Goal: Check status: Check status

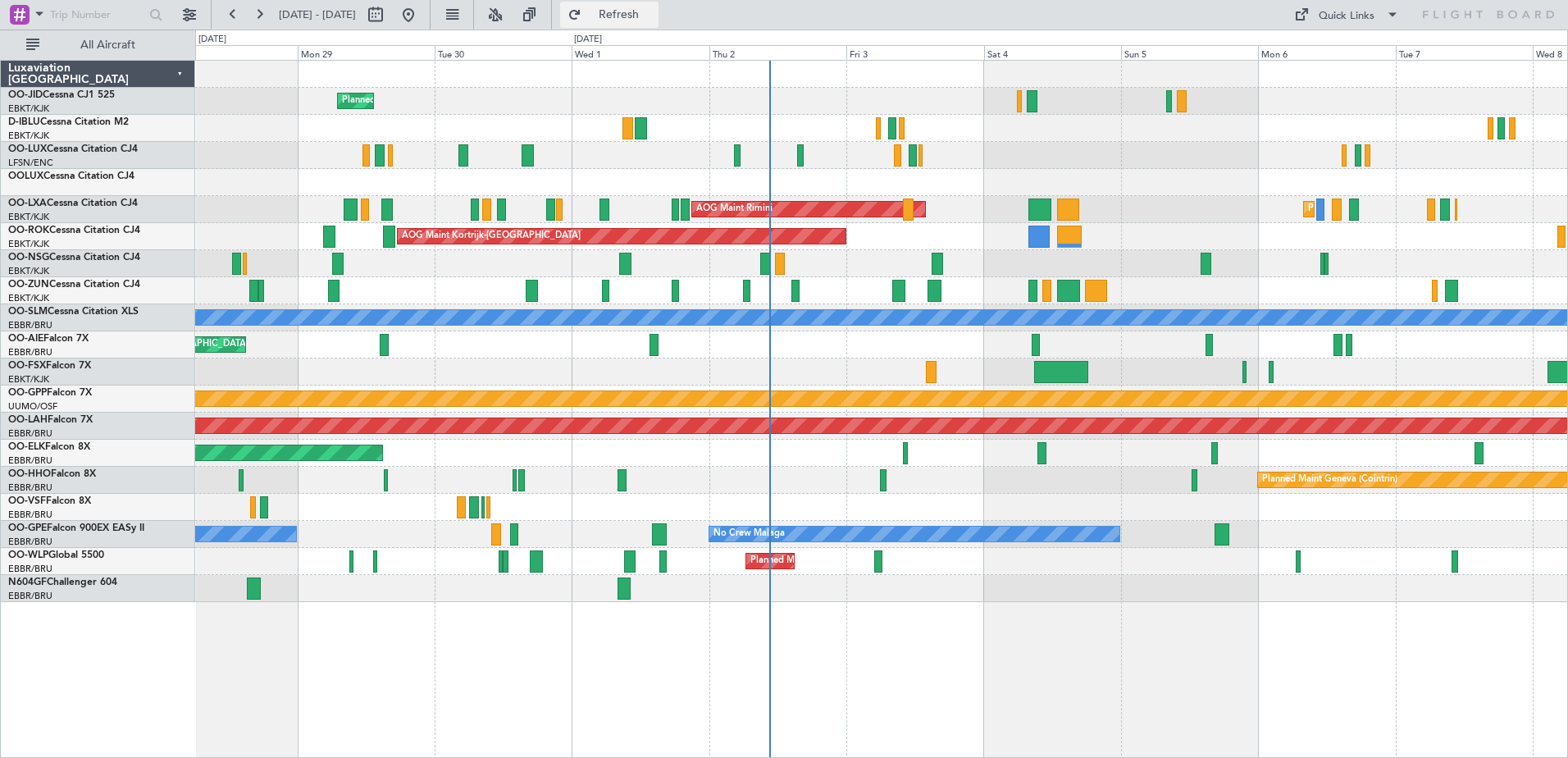
click at [650, 20] on span "Refresh" at bounding box center [620, 14] width 69 height 12
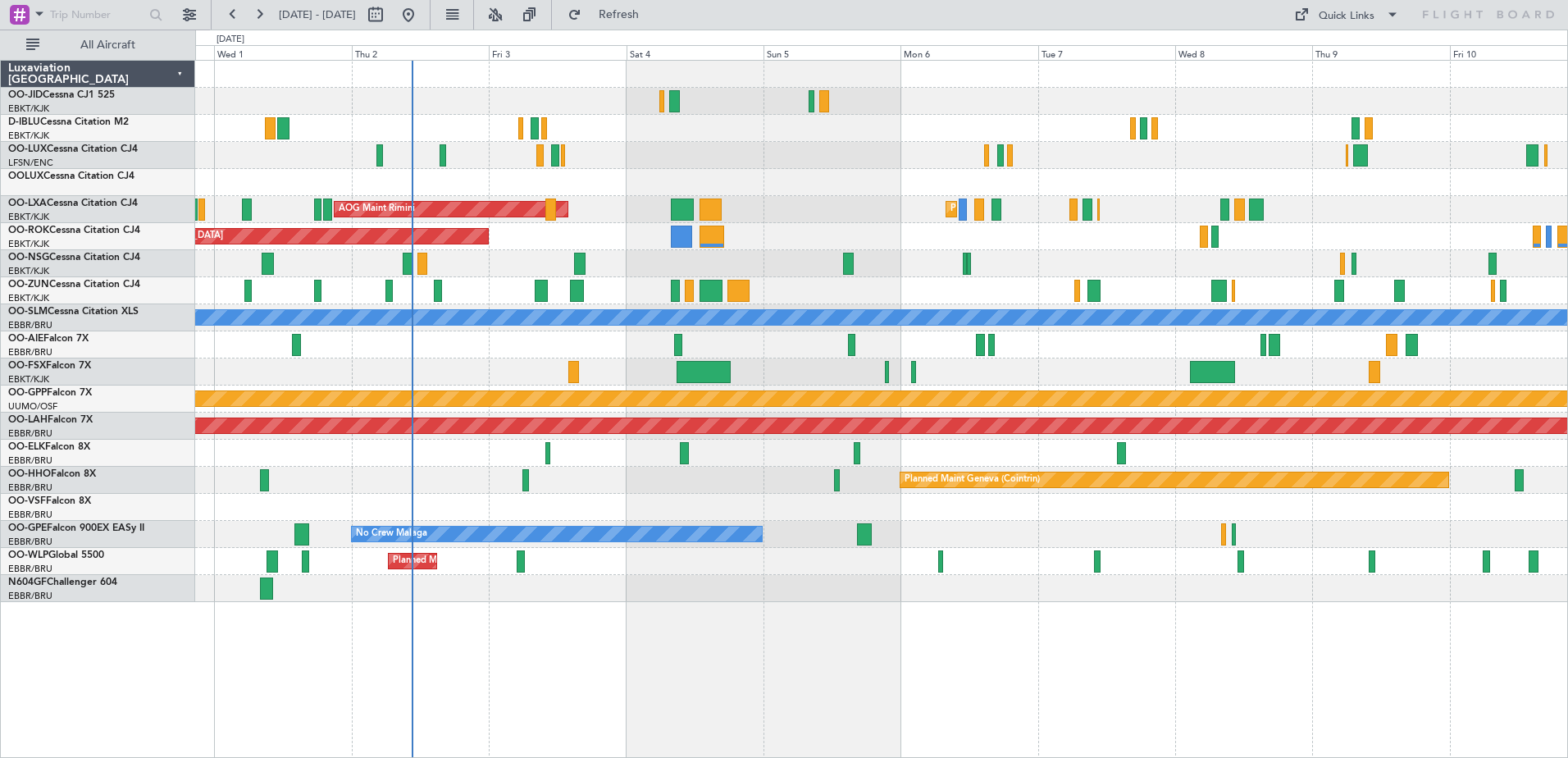
click at [783, 170] on div "Planned Maint Kortrijk-[GEOGRAPHIC_DATA] AOG Maint [GEOGRAPHIC_DATA] Planned Ma…" at bounding box center [881, 331] width 1371 height 541
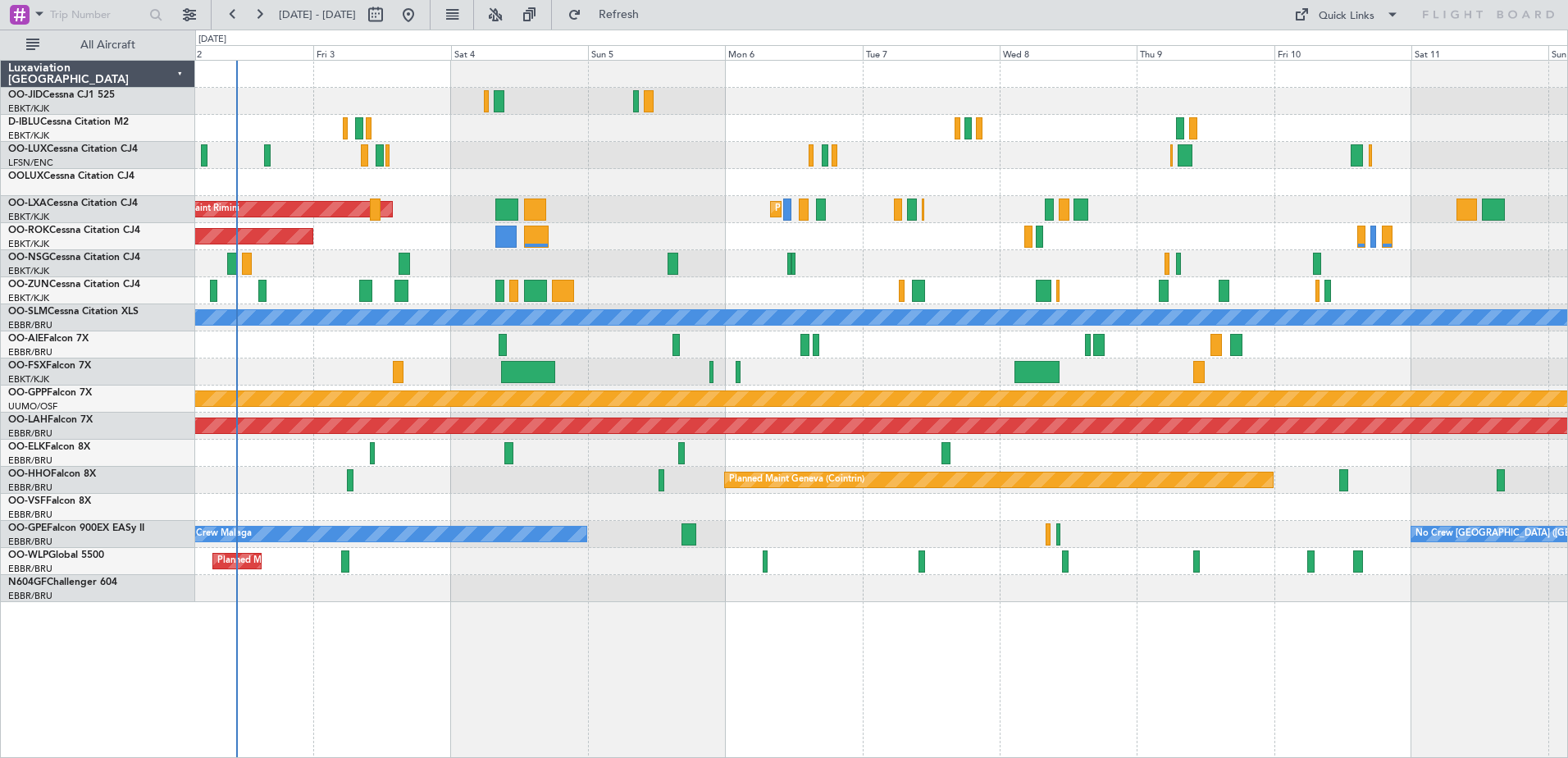
click at [1190, 295] on div "AOG Maint Rimini Planned Maint [GEOGRAPHIC_DATA]-[GEOGRAPHIC_DATA] AOG Maint [G…" at bounding box center [881, 331] width 1371 height 541
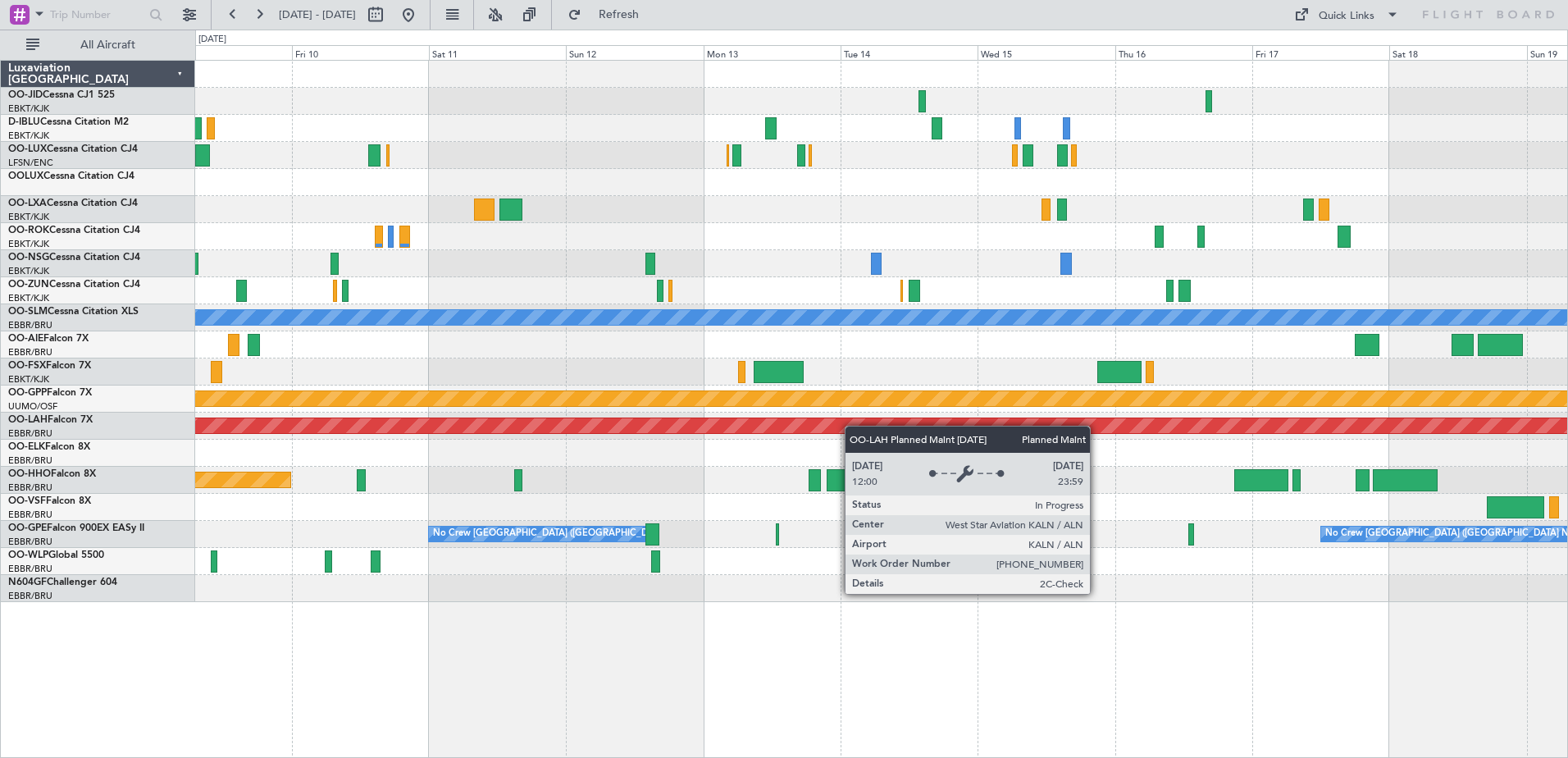
click at [813, 433] on div "A/C Unavailable [GEOGRAPHIC_DATA] Grounded [GEOGRAPHIC_DATA] Planned [GEOGRAPHI…" at bounding box center [881, 331] width 1371 height 541
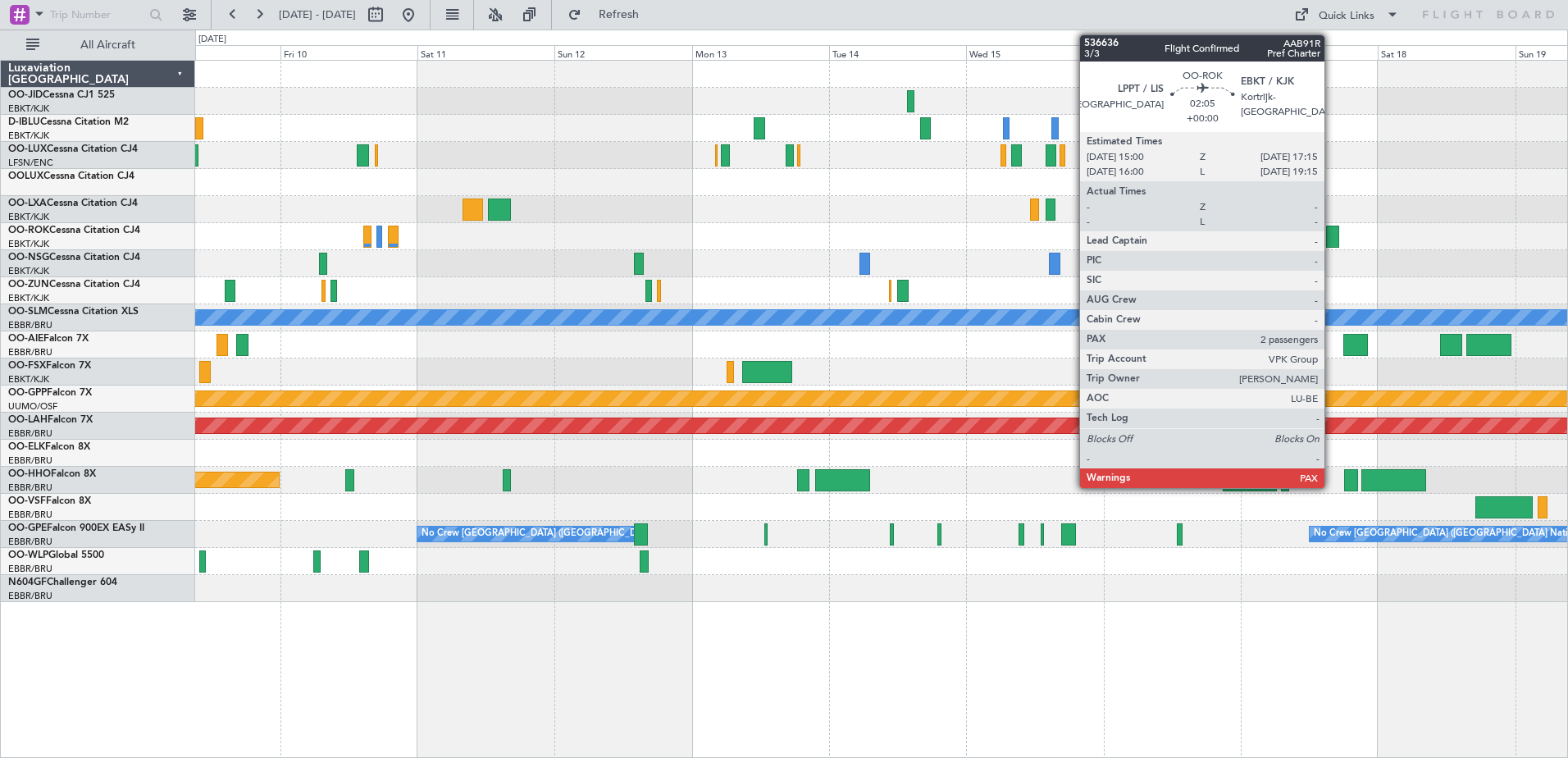
click at [781, 397] on div "A/C Unavailable [GEOGRAPHIC_DATA] Grounded [GEOGRAPHIC_DATA] Planned [GEOGRAPHI…" at bounding box center [881, 331] width 1371 height 541
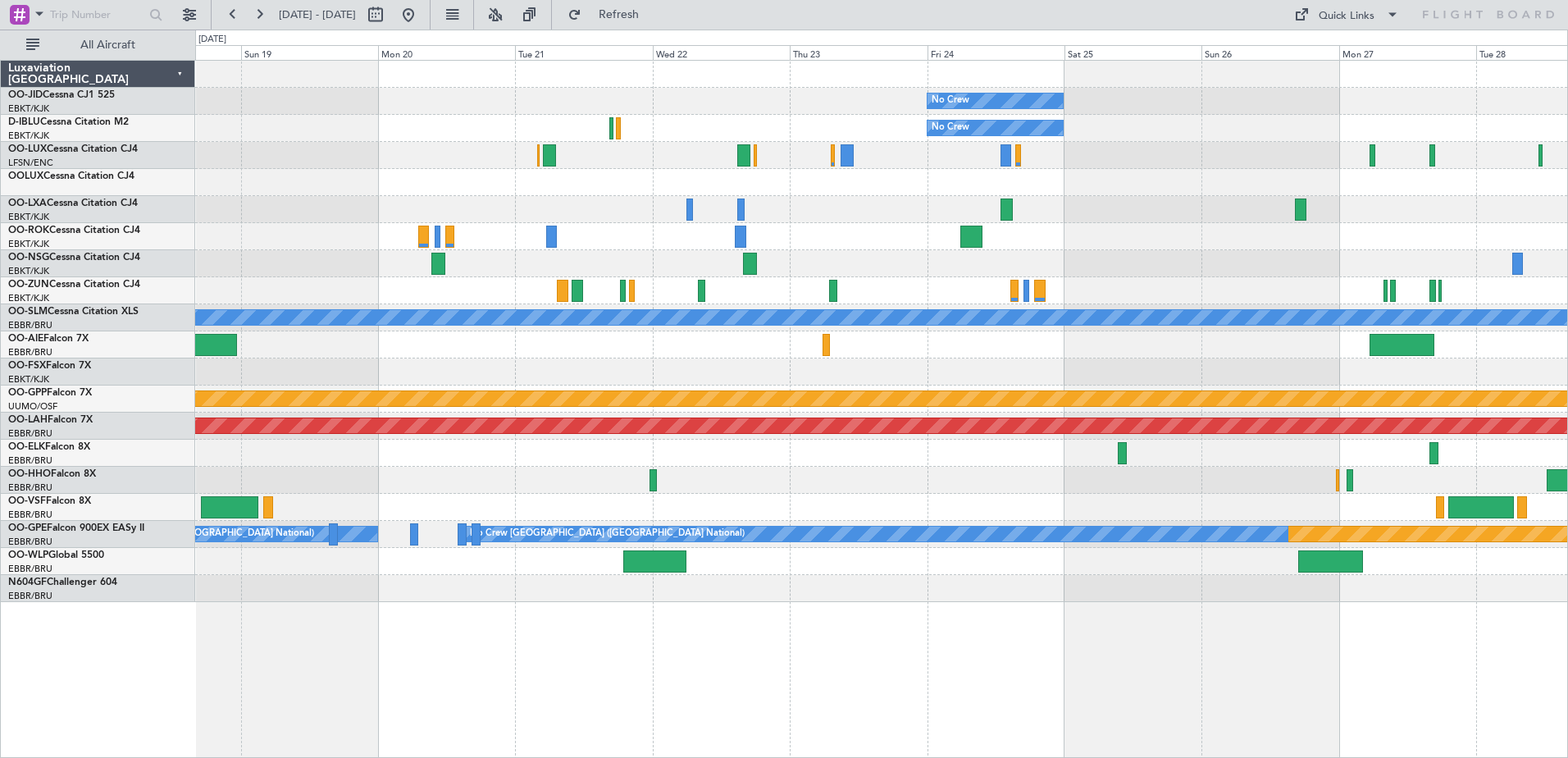
click at [284, 520] on div "No Crew No Crew Planned Maint [GEOGRAPHIC_DATA] ([GEOGRAPHIC_DATA]) A/C Unavail…" at bounding box center [881, 331] width 1371 height 541
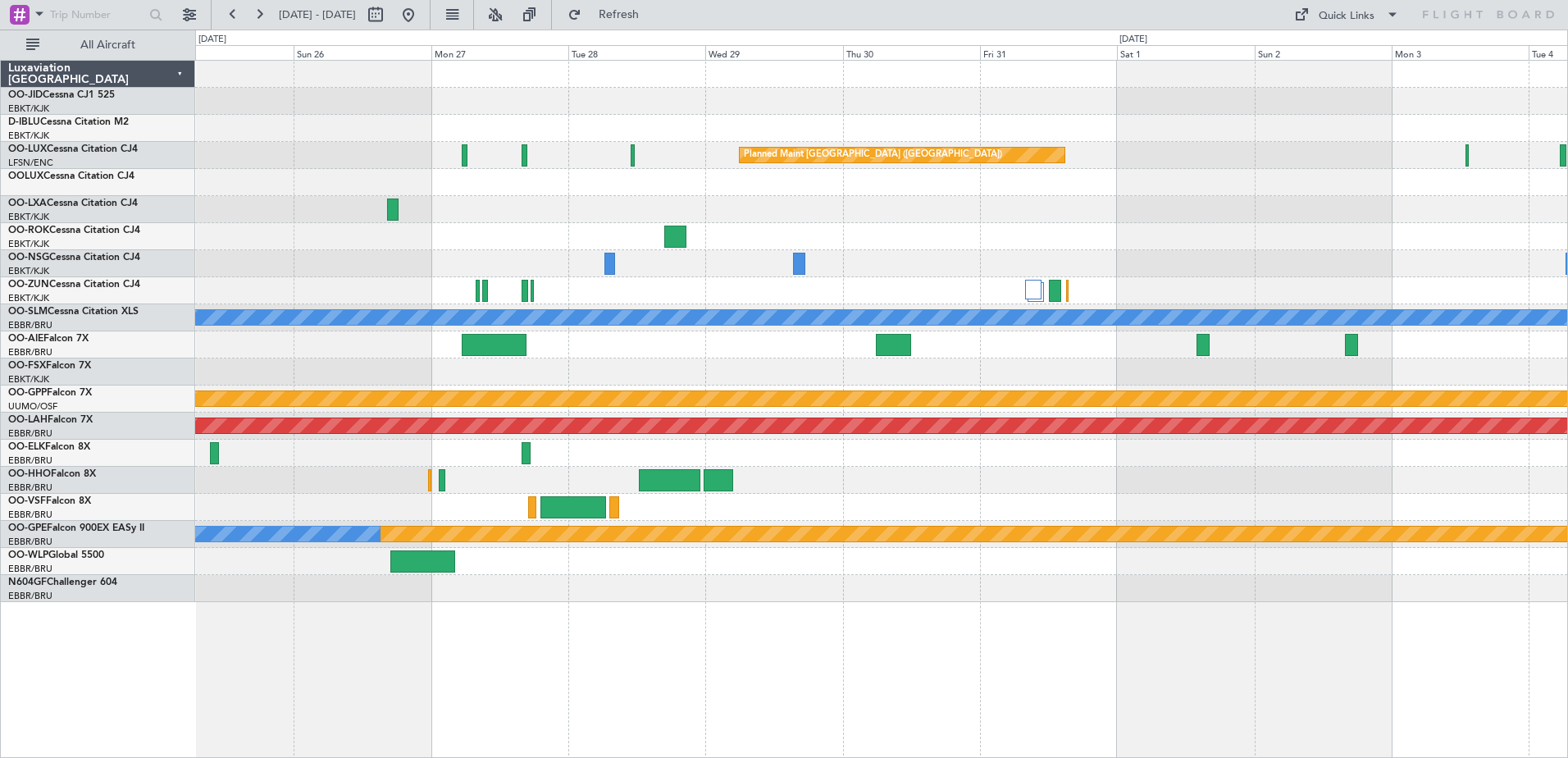
click at [625, 382] on div "No Crew No Crew Planned Maint [GEOGRAPHIC_DATA] ([GEOGRAPHIC_DATA]) Planned Mai…" at bounding box center [881, 331] width 1371 height 541
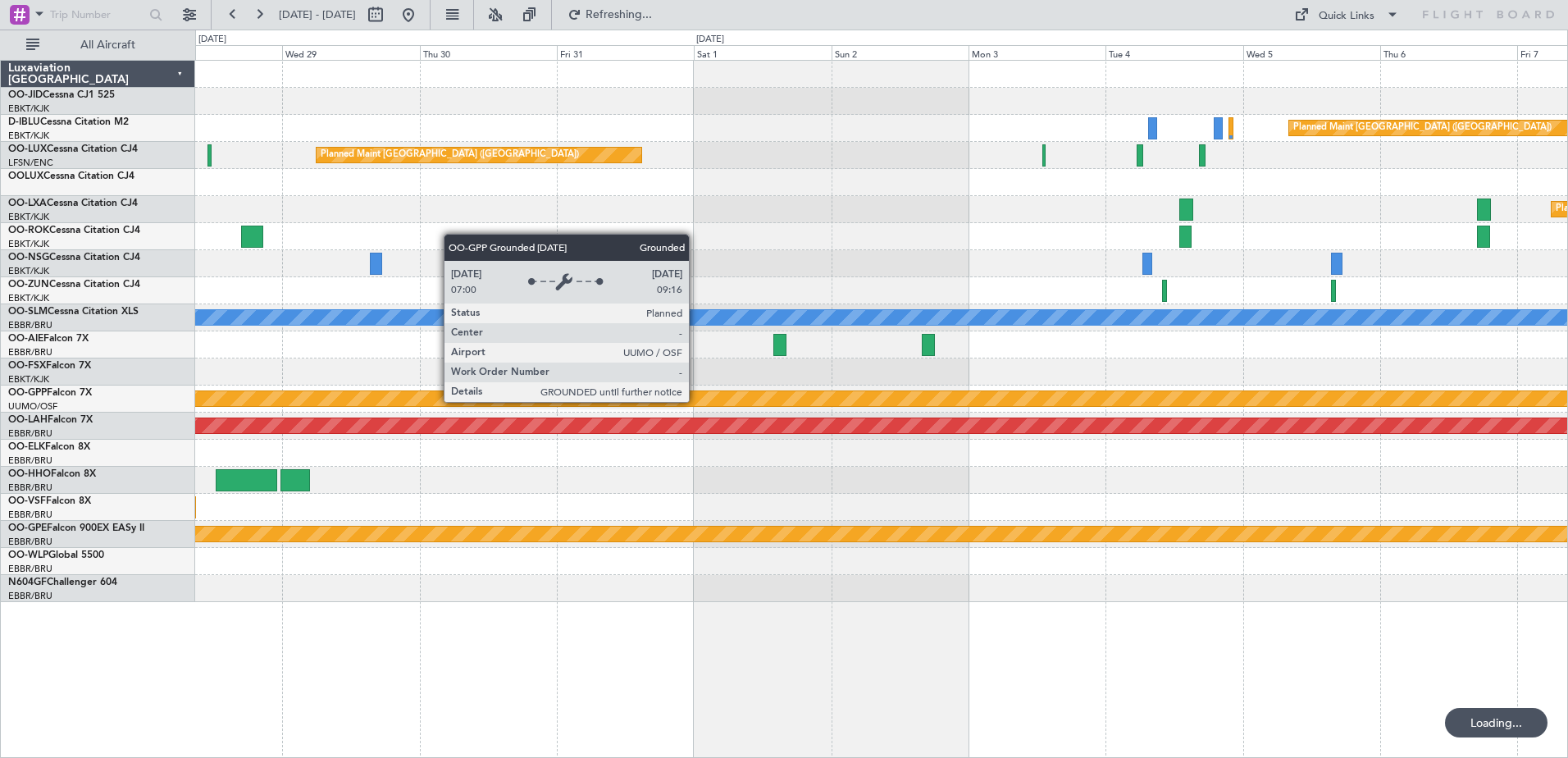
click at [695, 399] on div "Planned Maint [GEOGRAPHIC_DATA] ([GEOGRAPHIC_DATA]) Planned Maint [GEOGRAPHIC_D…" at bounding box center [881, 331] width 1371 height 541
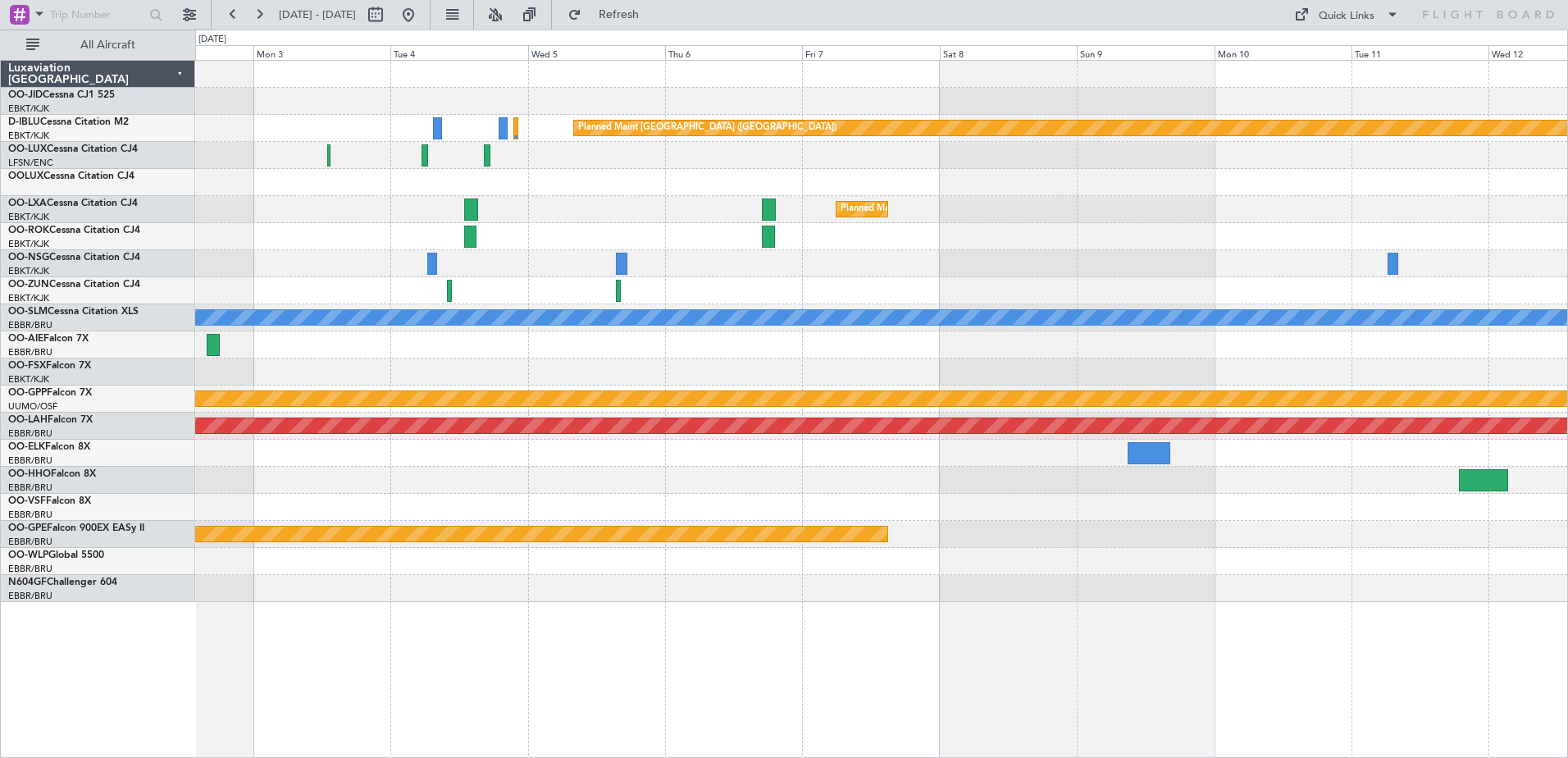
click at [758, 297] on div at bounding box center [881, 291] width 1371 height 27
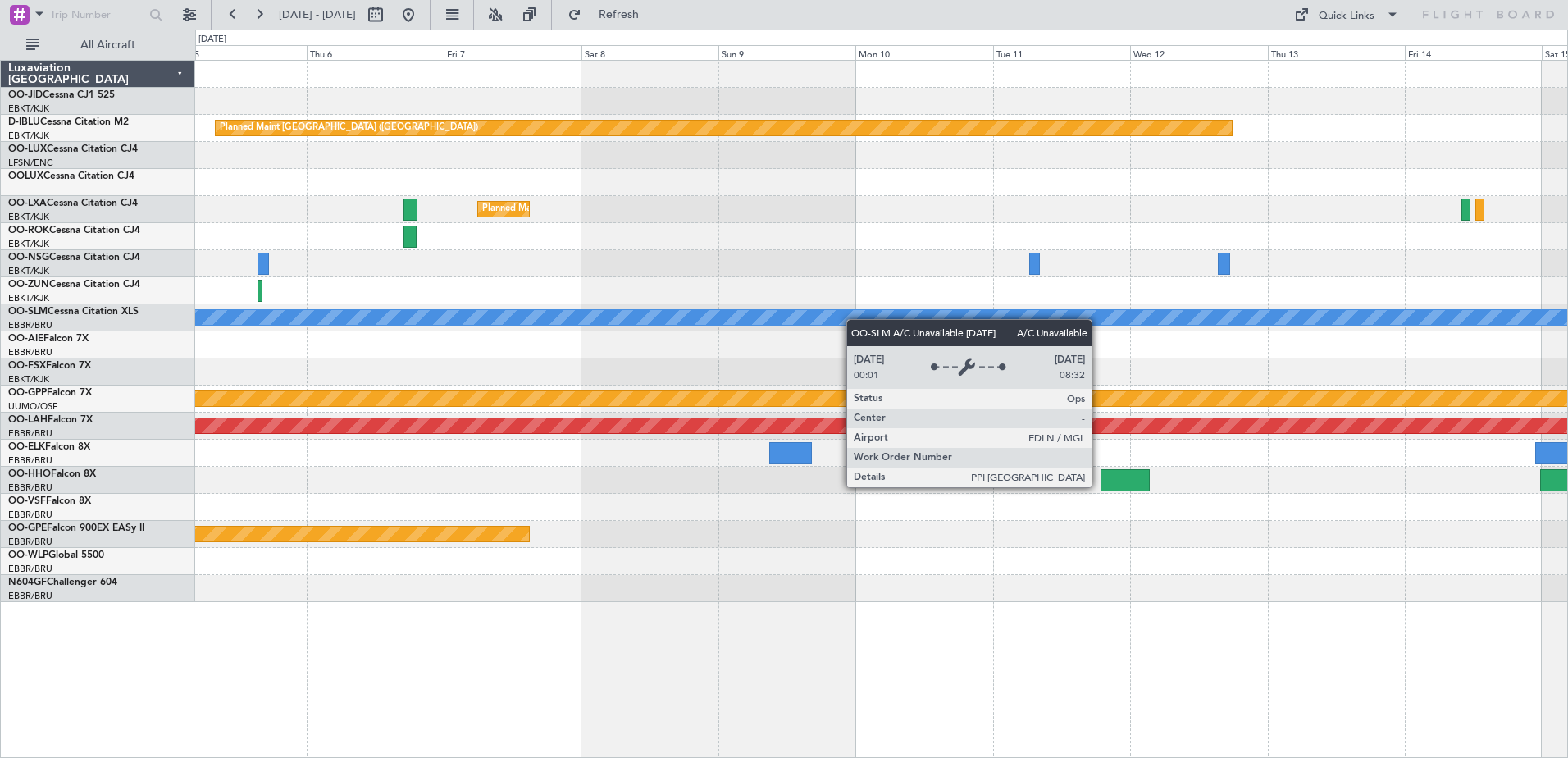
click at [802, 325] on div "Planned Maint [GEOGRAPHIC_DATA] ([GEOGRAPHIC_DATA]) Planned Maint [GEOGRAPHIC_D…" at bounding box center [881, 331] width 1371 height 541
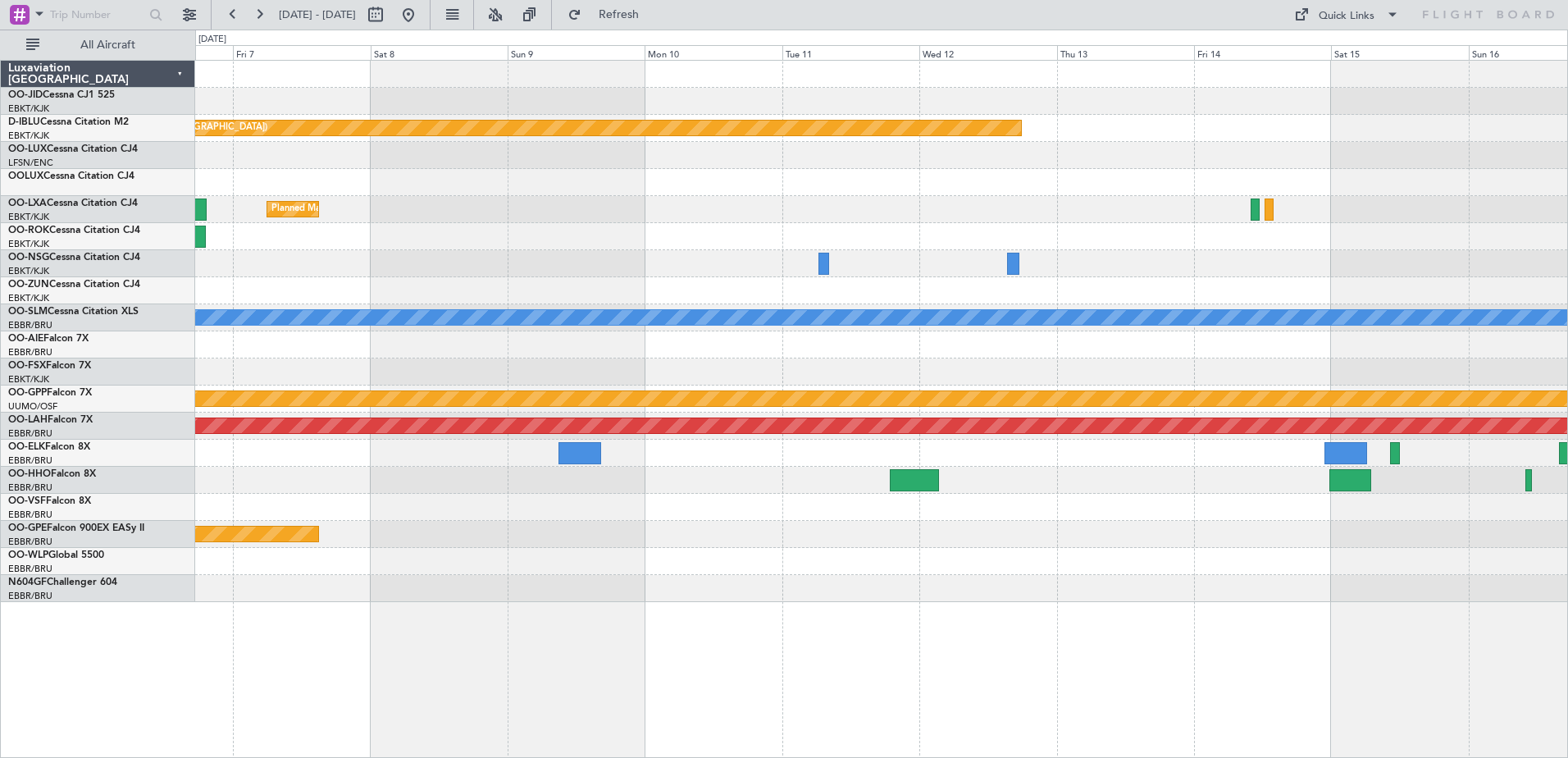
click at [1000, 298] on div "Planned Maint [GEOGRAPHIC_DATA] ([GEOGRAPHIC_DATA]) Planned Maint [GEOGRAPHIC_D…" at bounding box center [881, 331] width 1371 height 541
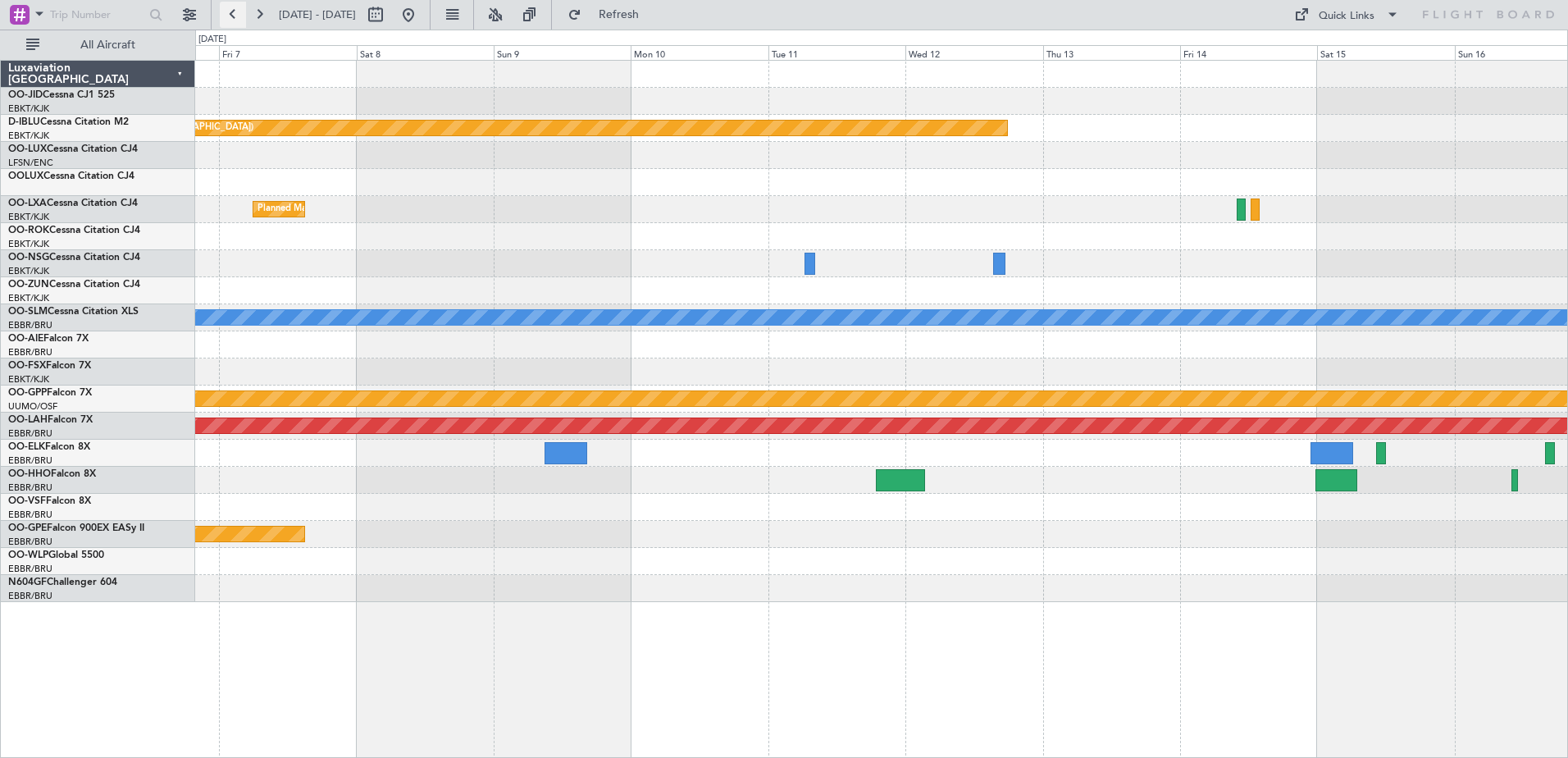
click at [230, 17] on button at bounding box center [232, 14] width 26 height 26
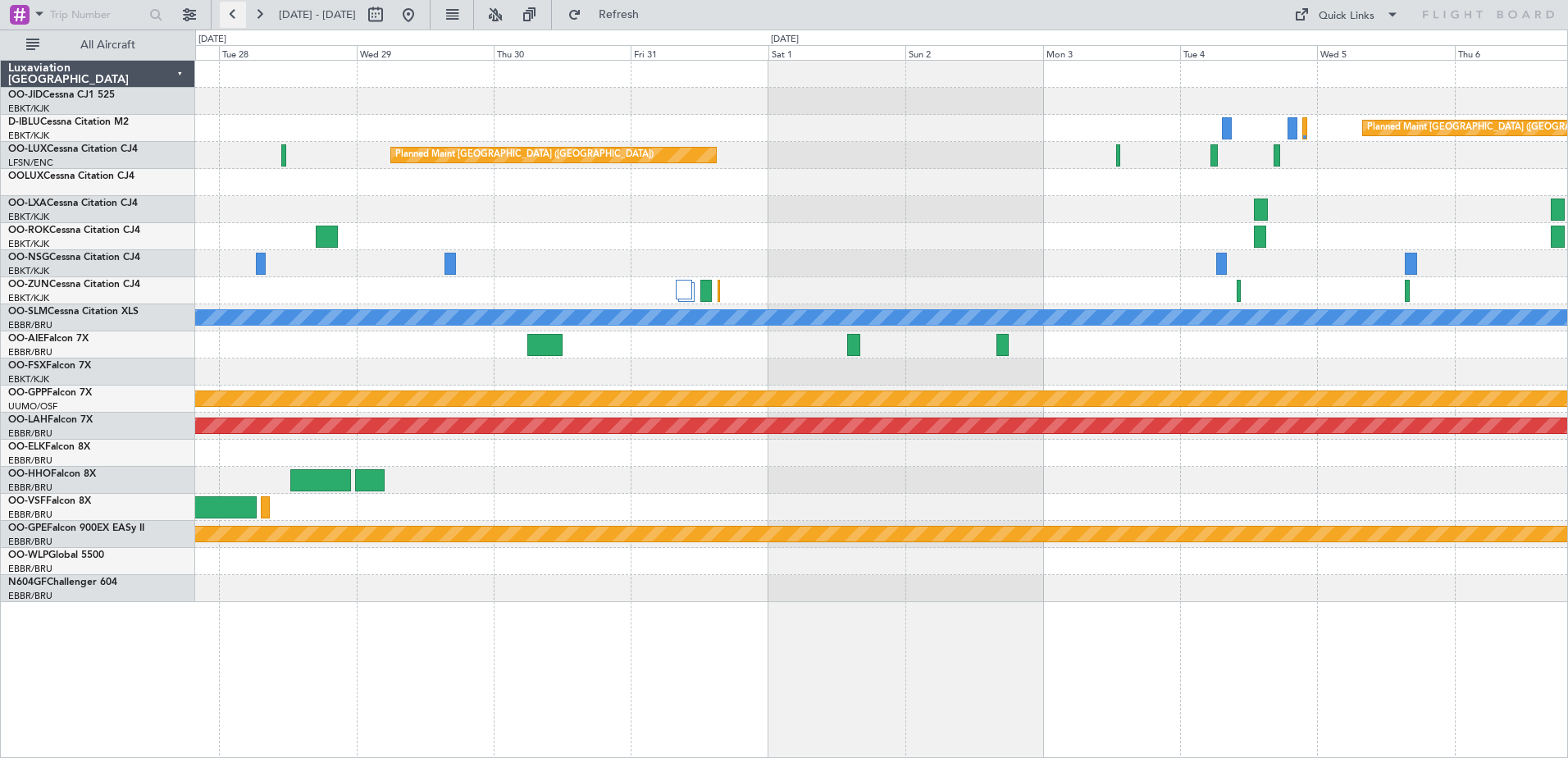
click at [230, 17] on button at bounding box center [232, 14] width 26 height 26
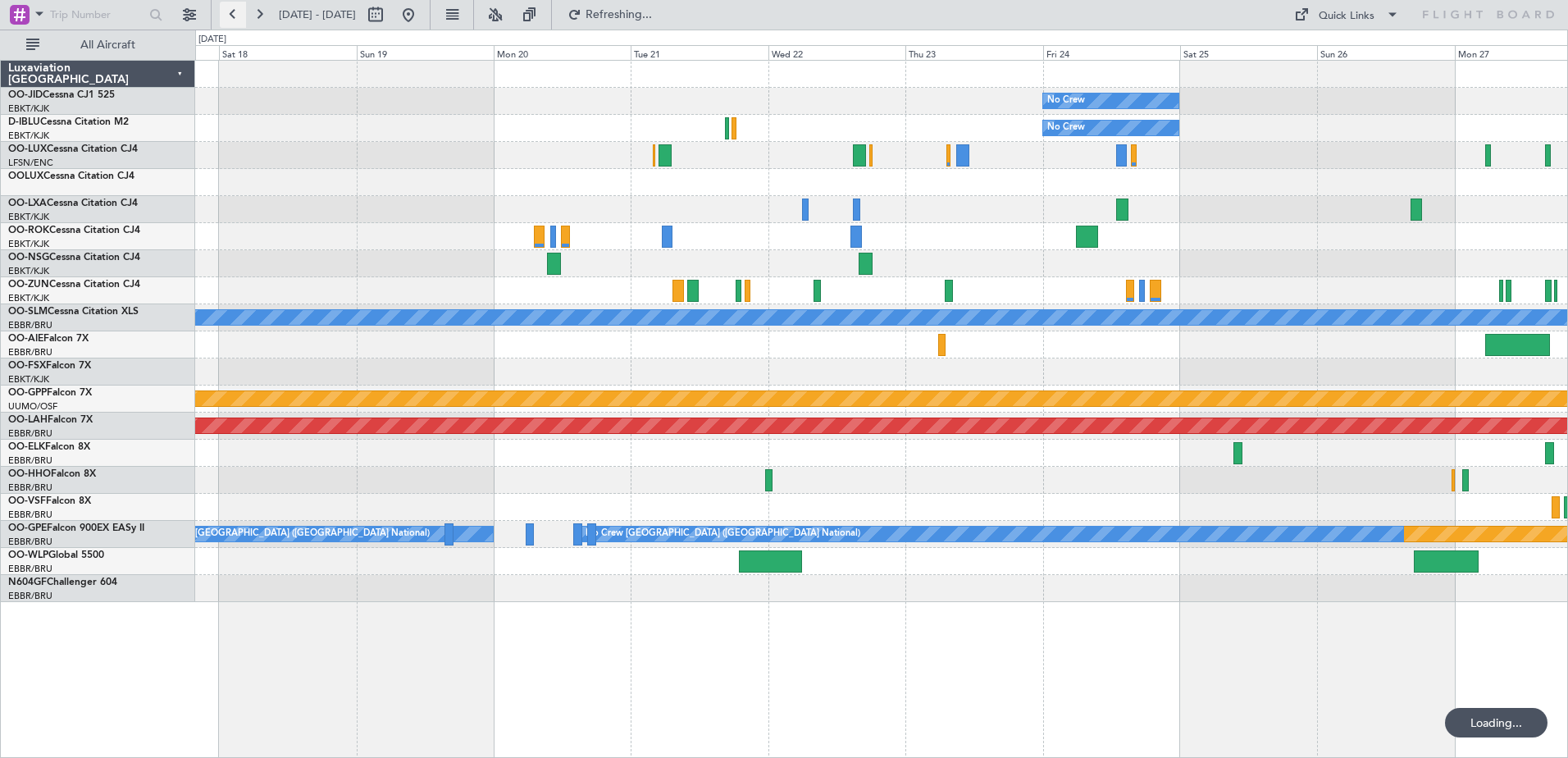
click at [230, 17] on button at bounding box center [232, 14] width 26 height 26
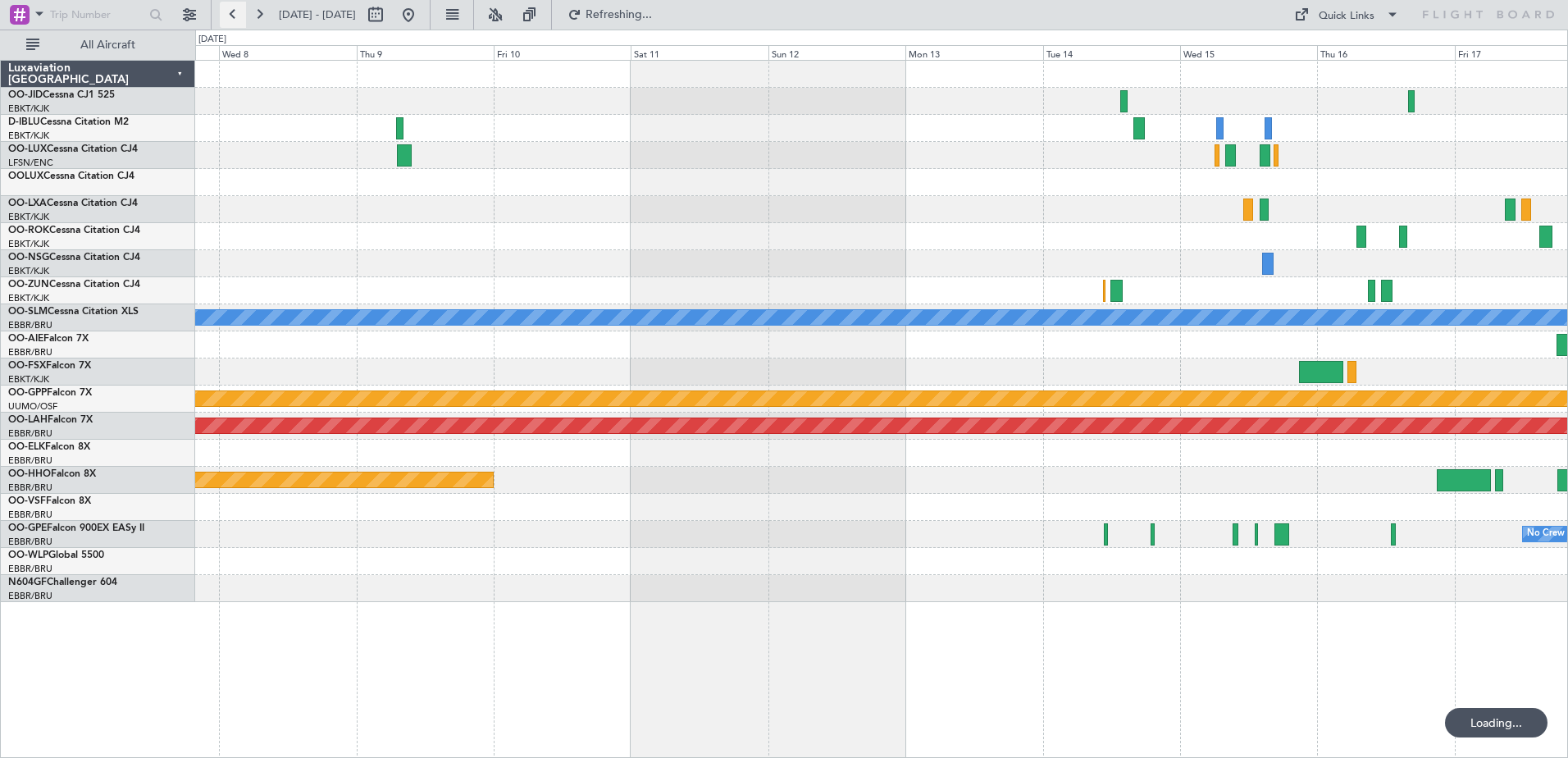
click at [230, 17] on button at bounding box center [232, 14] width 26 height 26
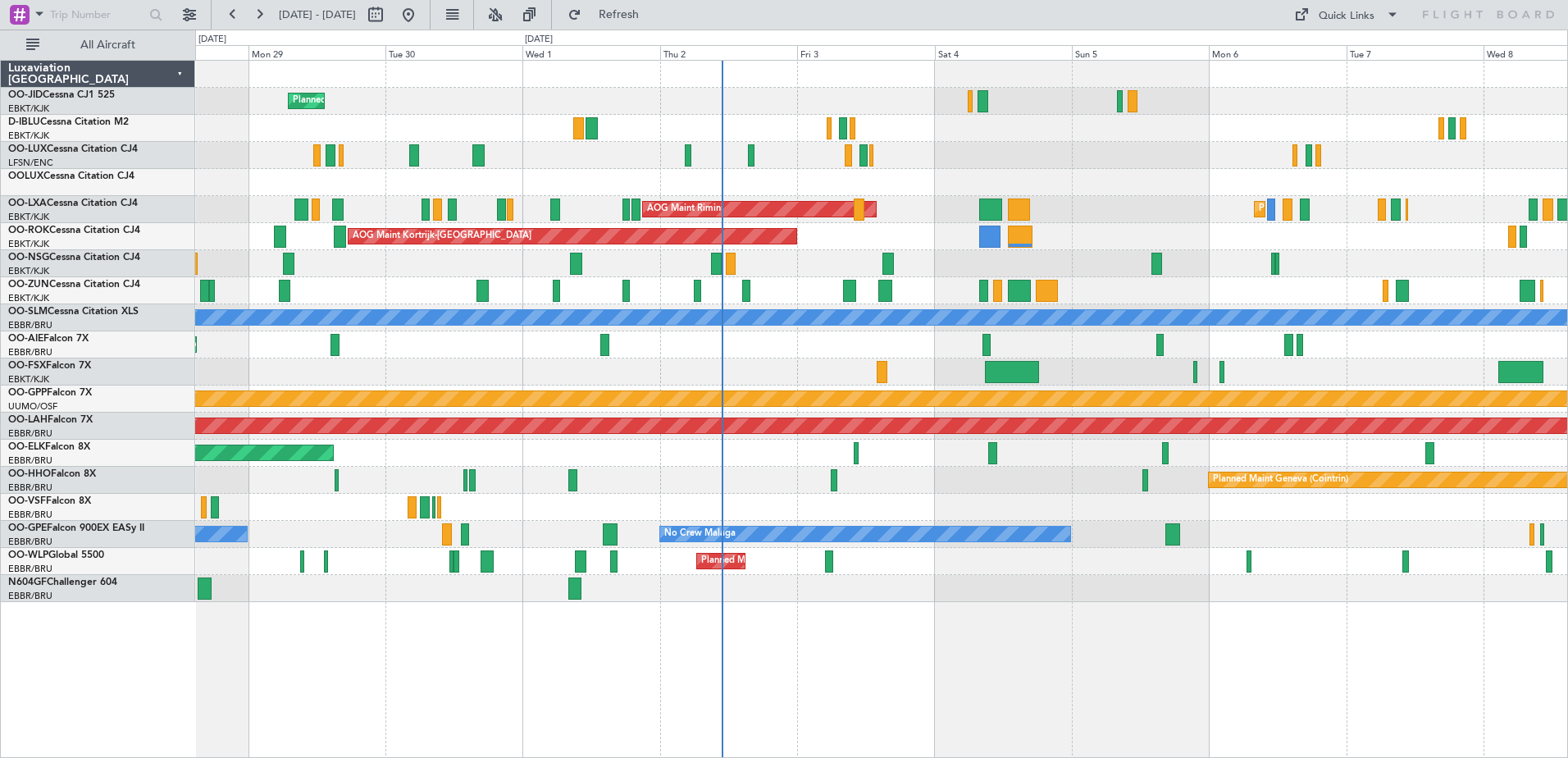
click at [1225, 134] on div "A/C Unavailable [GEOGRAPHIC_DATA]-[GEOGRAPHIC_DATA] A/C Unavailable [GEOGRAPHIC…" at bounding box center [881, 129] width 1371 height 27
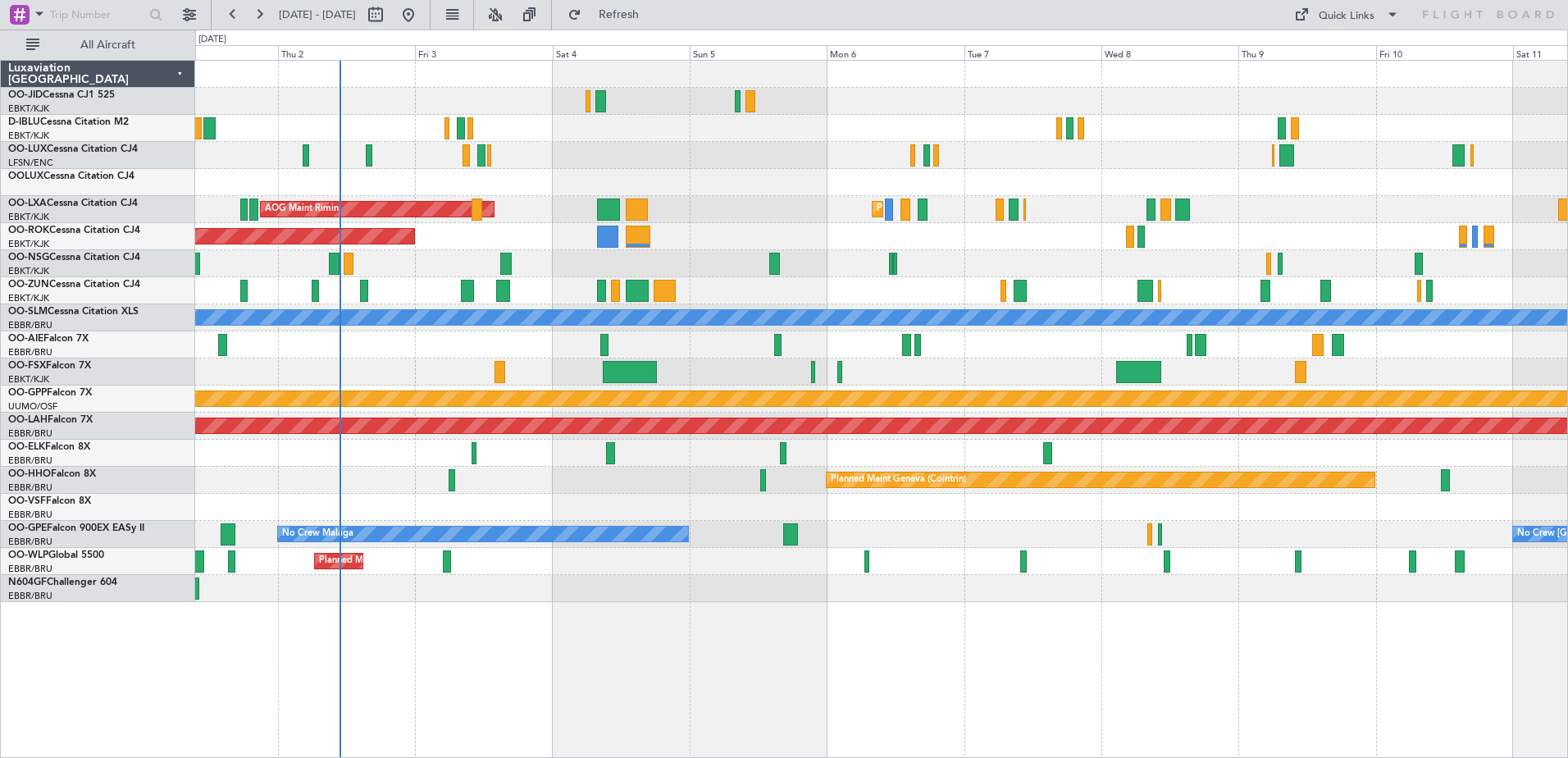
click at [991, 441] on div "Planned Maint Kortrijk-[GEOGRAPHIC_DATA] Planned Maint [GEOGRAPHIC_DATA]-[GEOGR…" at bounding box center [881, 331] width 1371 height 541
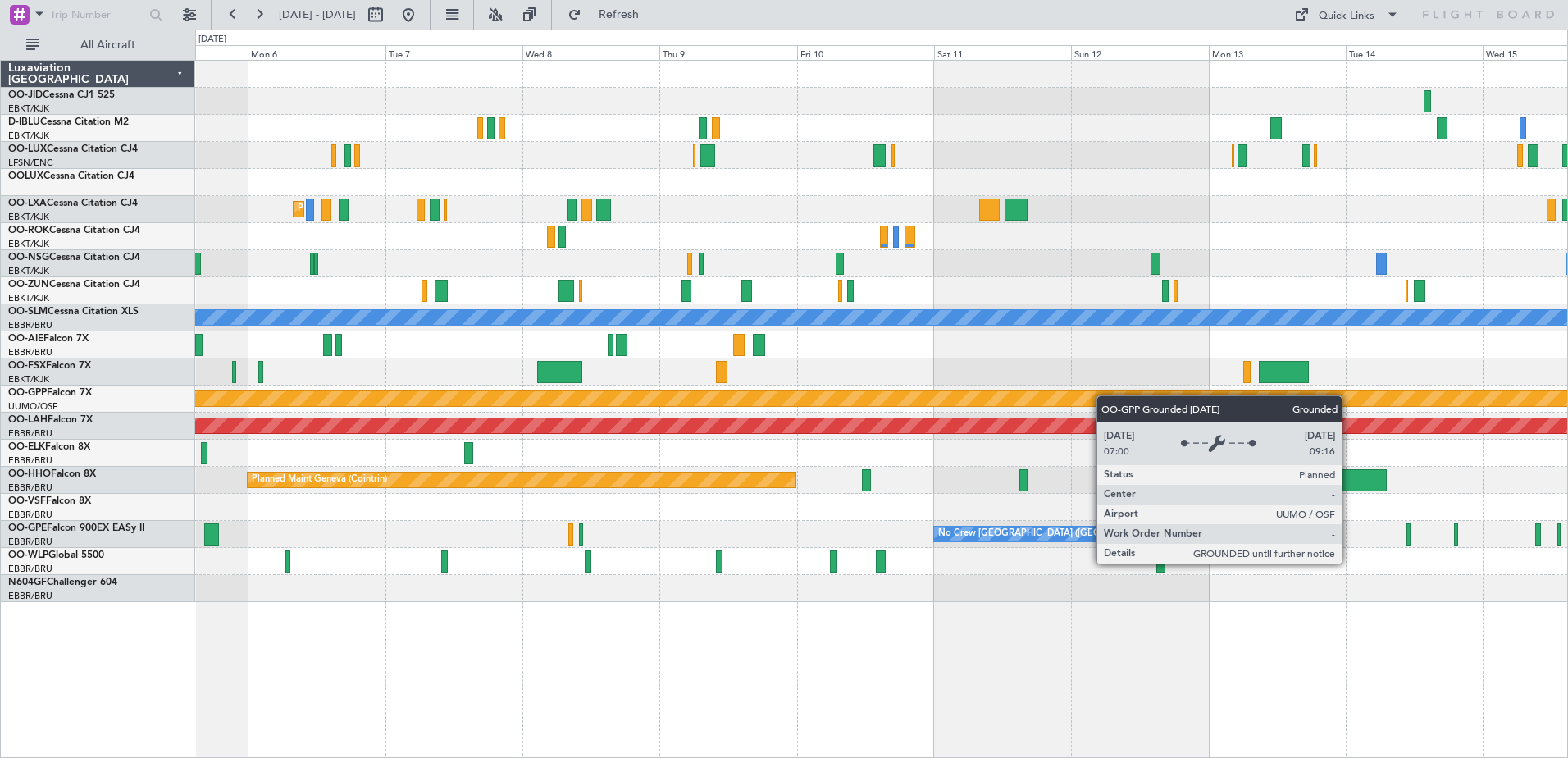
click at [1008, 404] on div "Planned Maint Kortrijk-[GEOGRAPHIC_DATA] AOG Maint [GEOGRAPHIC_DATA] A/C Unavai…" at bounding box center [881, 331] width 1371 height 541
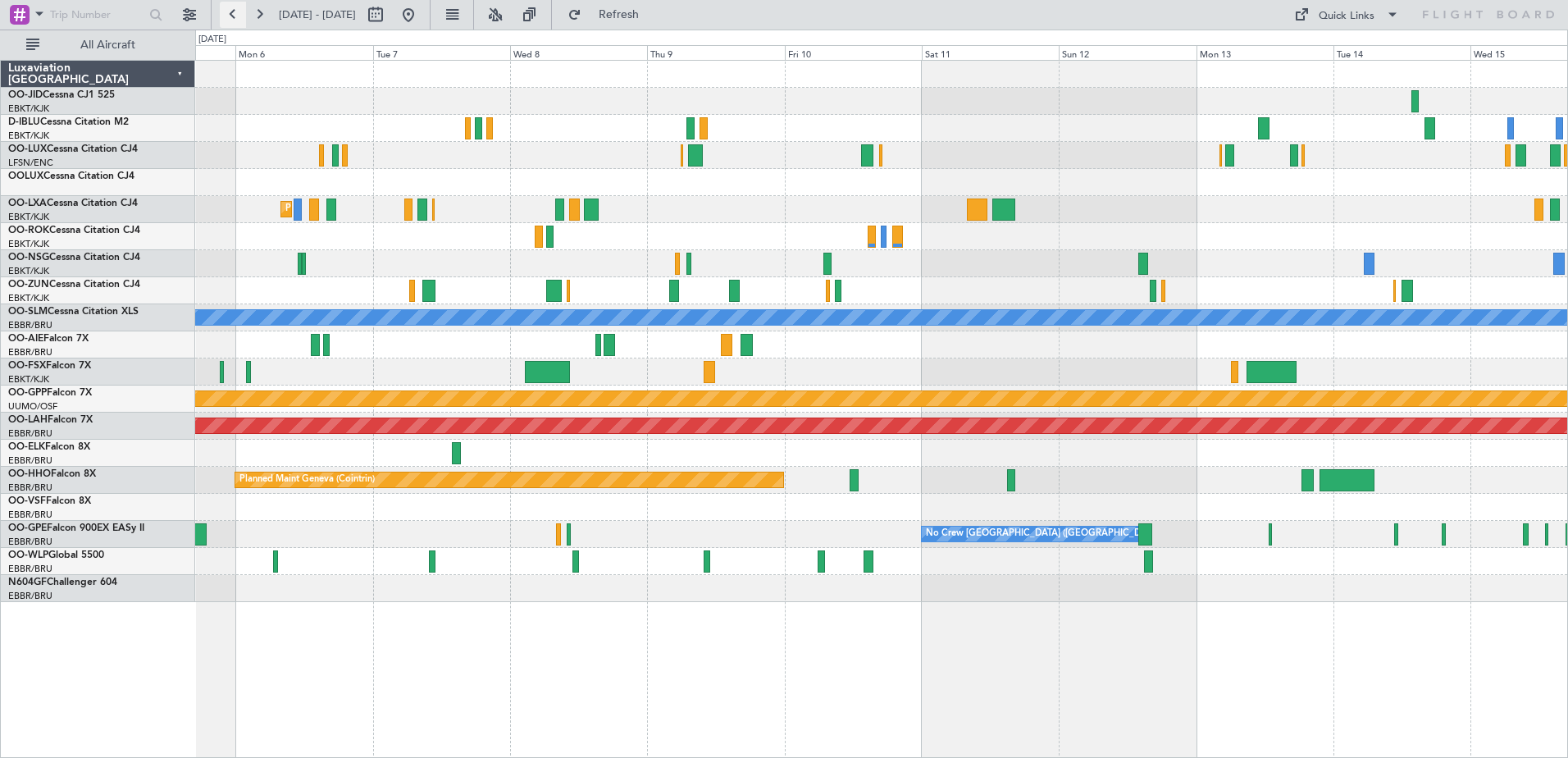
click at [236, 12] on button at bounding box center [232, 14] width 26 height 26
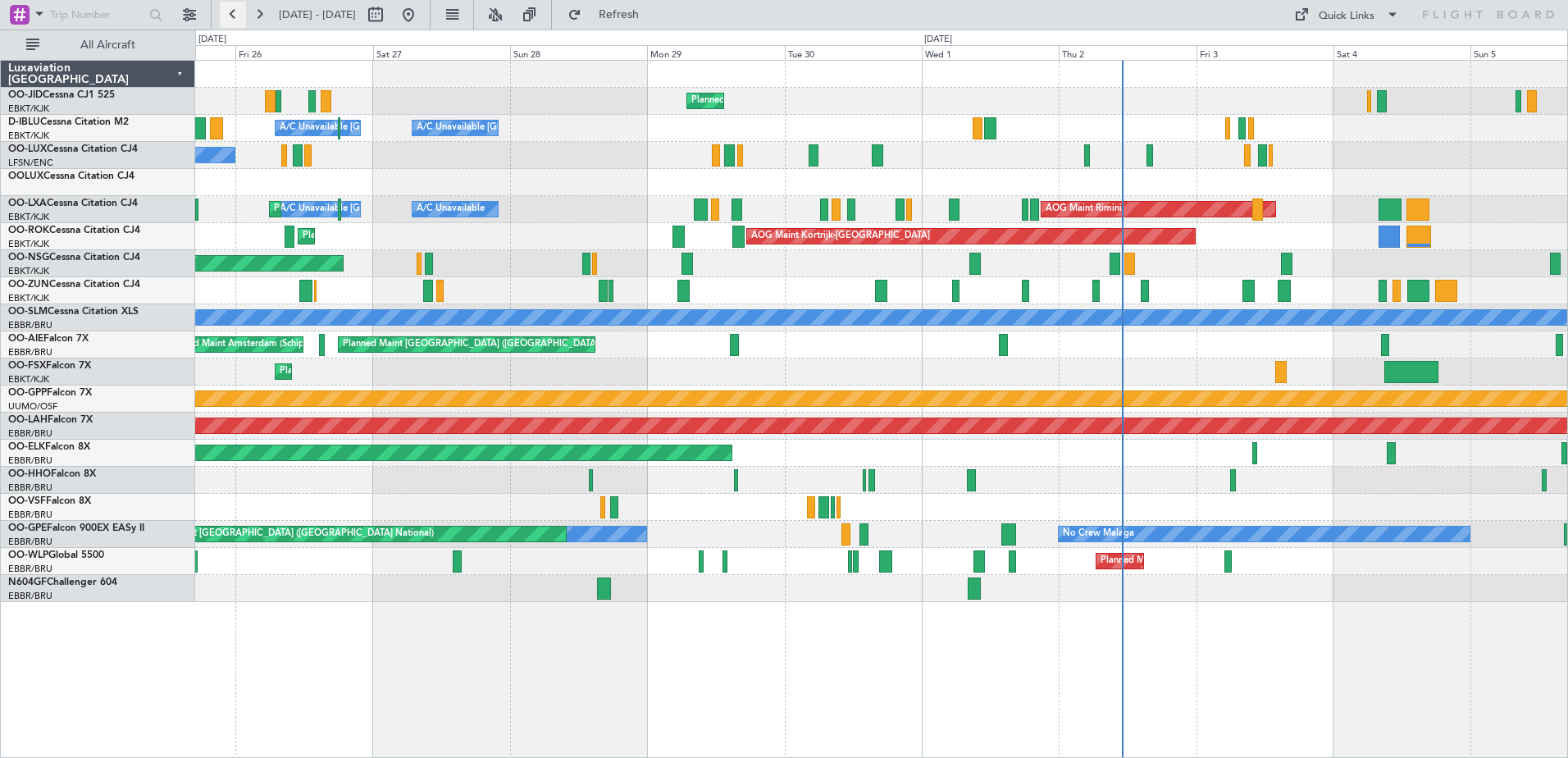
click at [236, 12] on button at bounding box center [232, 14] width 26 height 26
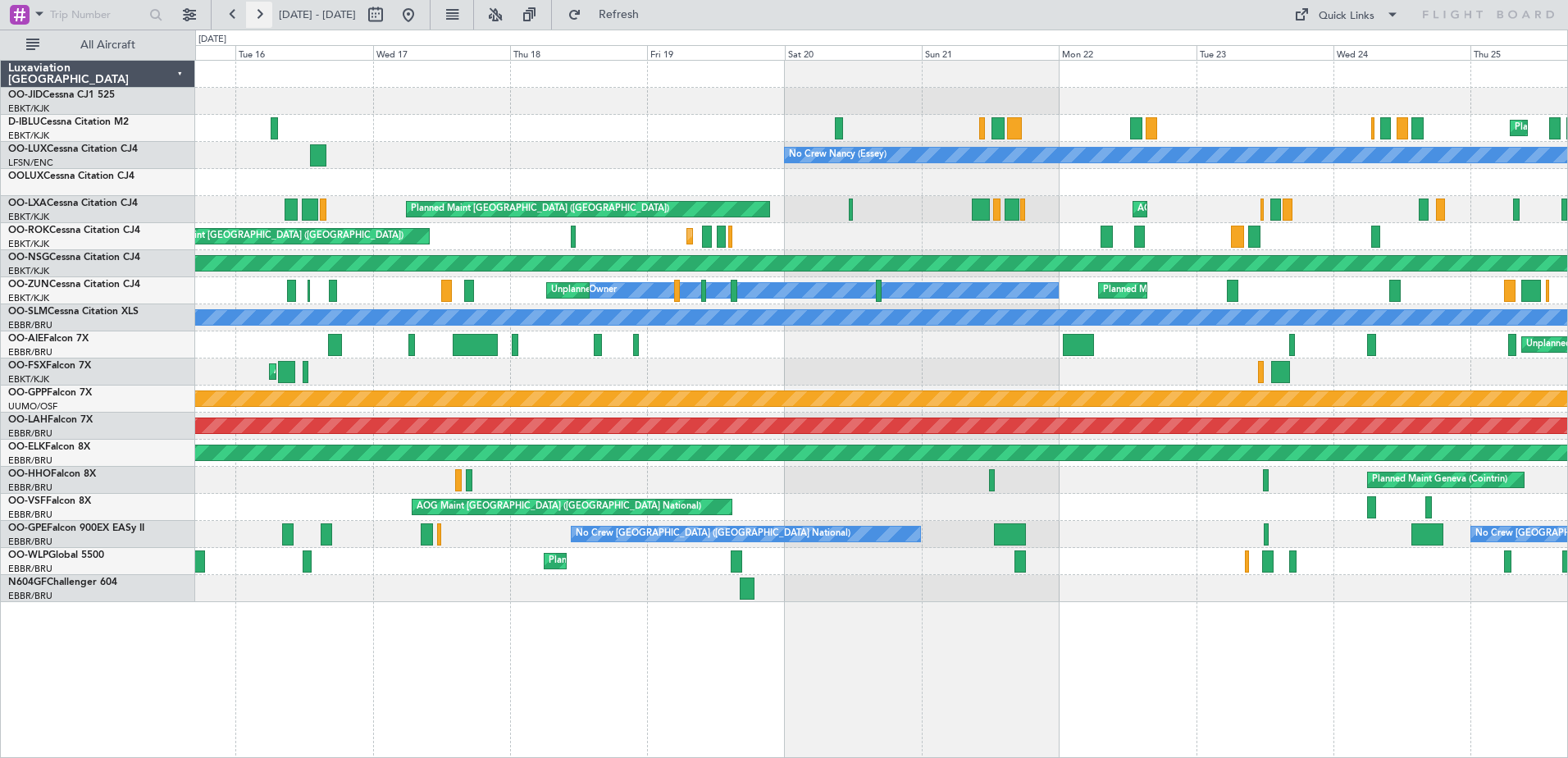
click at [269, 7] on button at bounding box center [259, 14] width 26 height 26
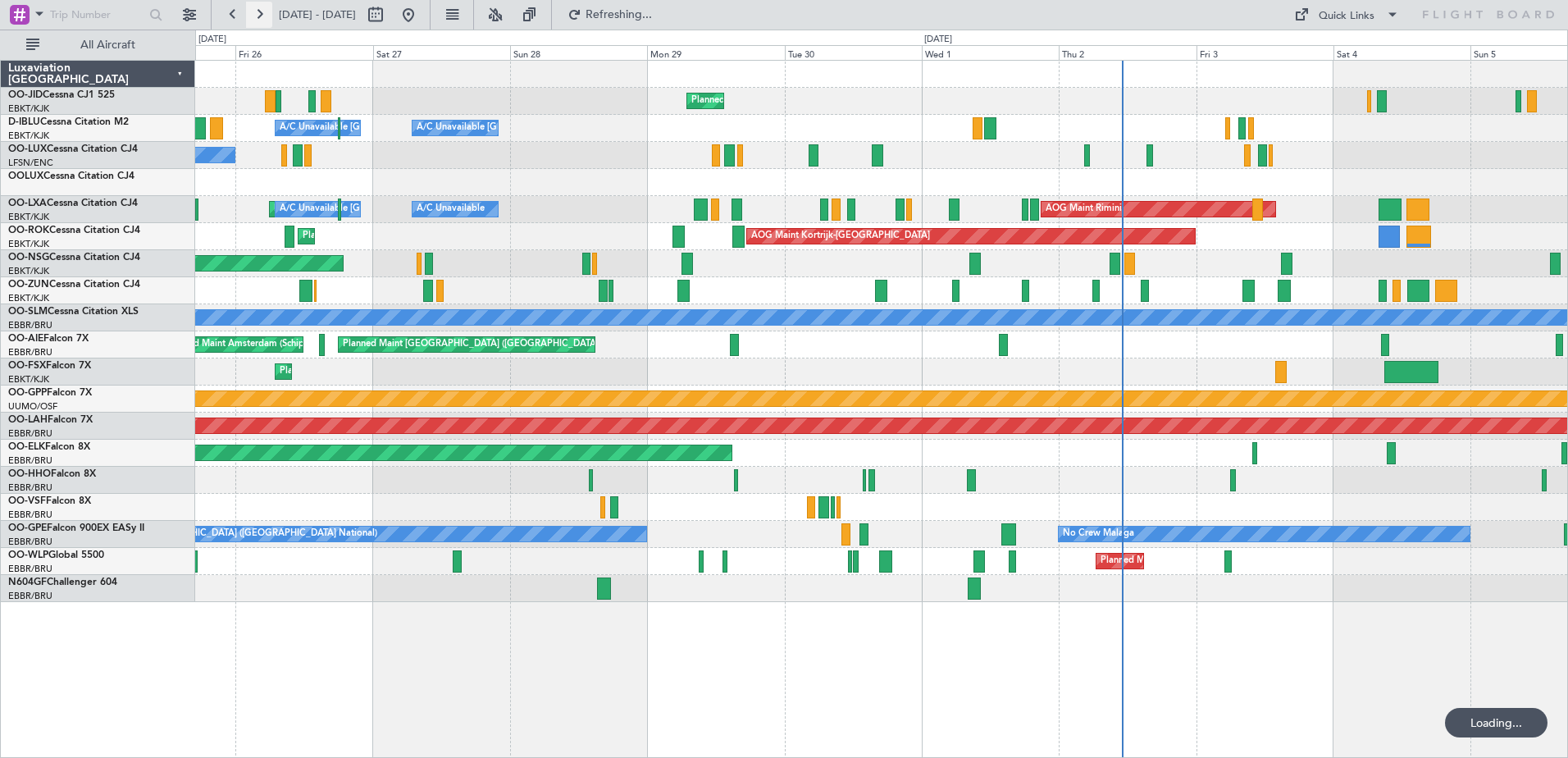
click at [269, 7] on button at bounding box center [259, 14] width 26 height 26
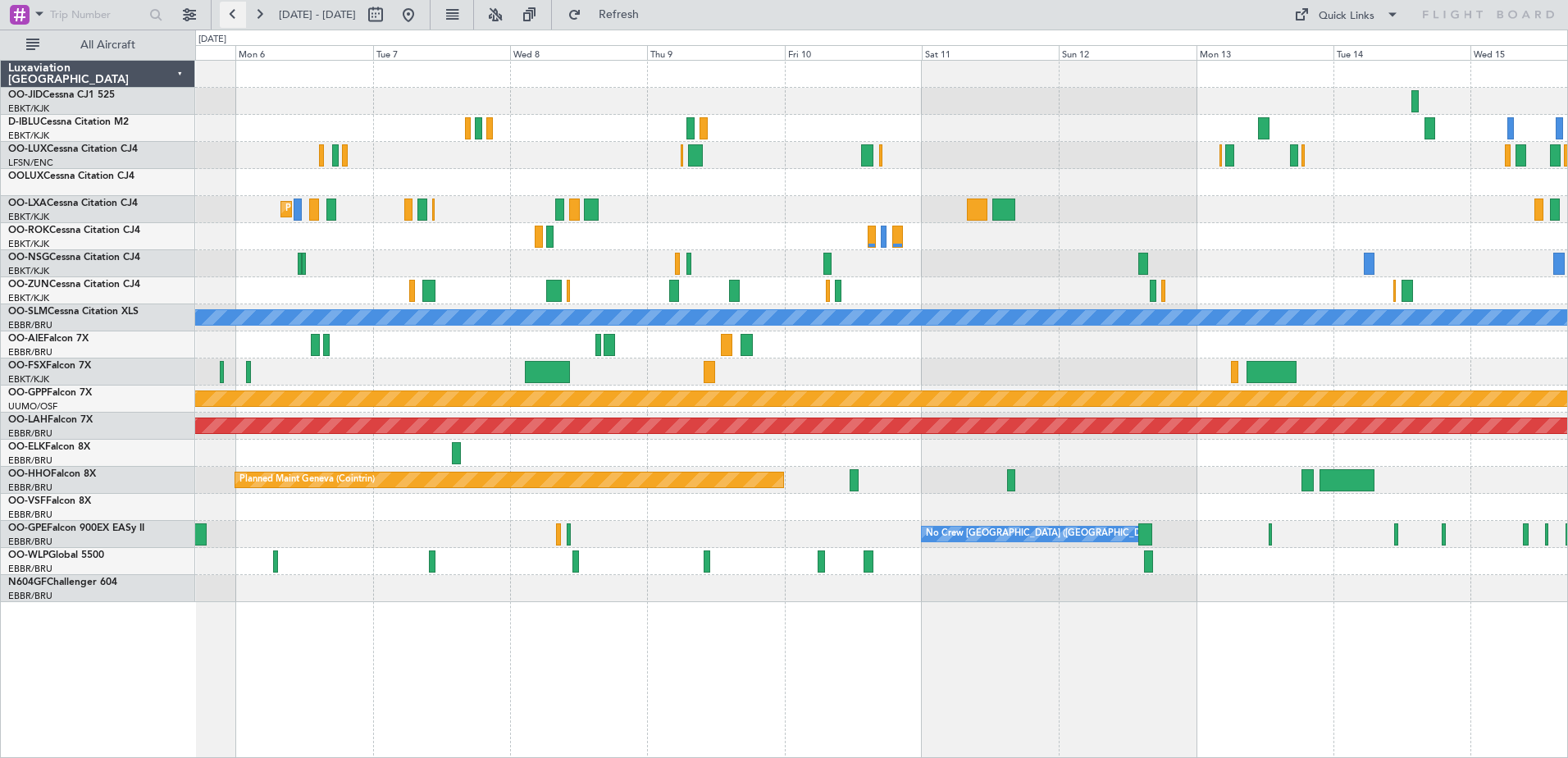
click at [229, 18] on button at bounding box center [232, 14] width 26 height 26
